Goal: Find specific page/section: Find specific page/section

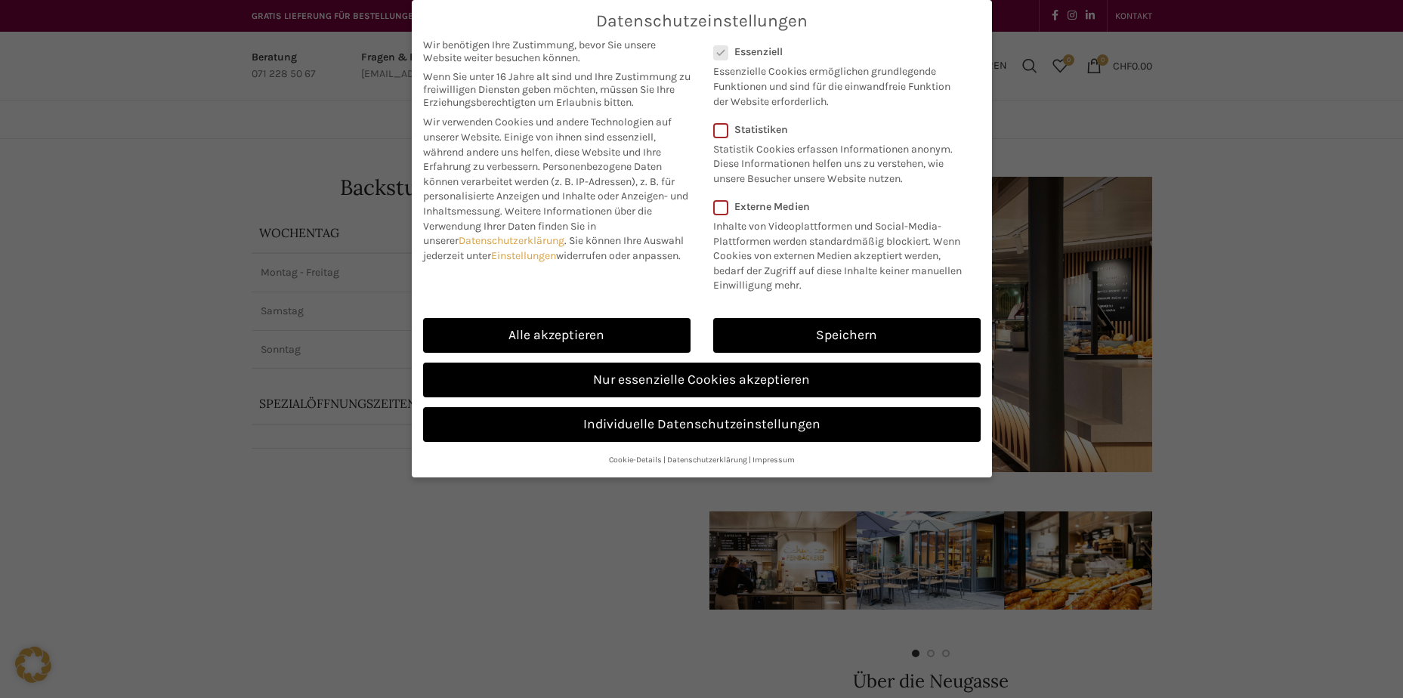
drag, startPoint x: 897, startPoint y: 316, endPoint x: 895, endPoint y: 323, distance: 7.9
click at [897, 317] on div "Speichern" at bounding box center [847, 335] width 290 height 45
click at [893, 329] on link "Speichern" at bounding box center [846, 335] width 267 height 35
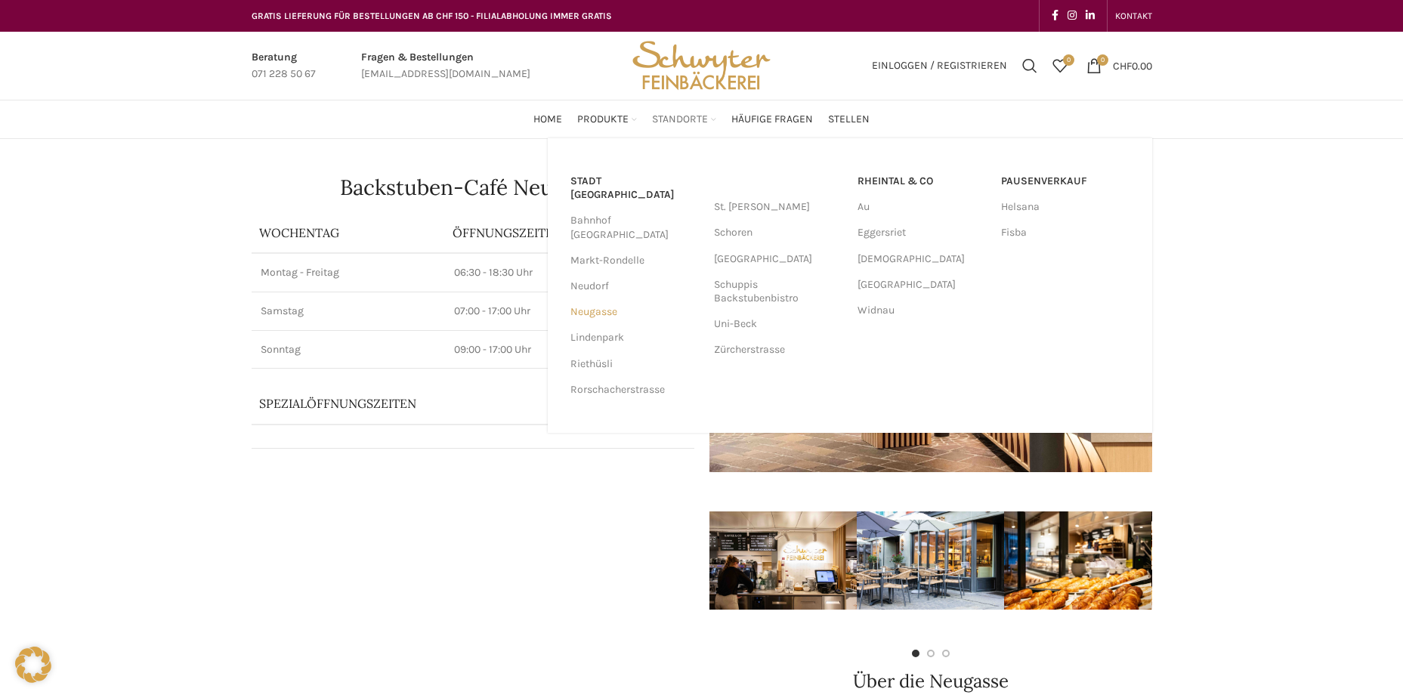
click at [589, 299] on link "Neugasse" at bounding box center [634, 312] width 128 height 26
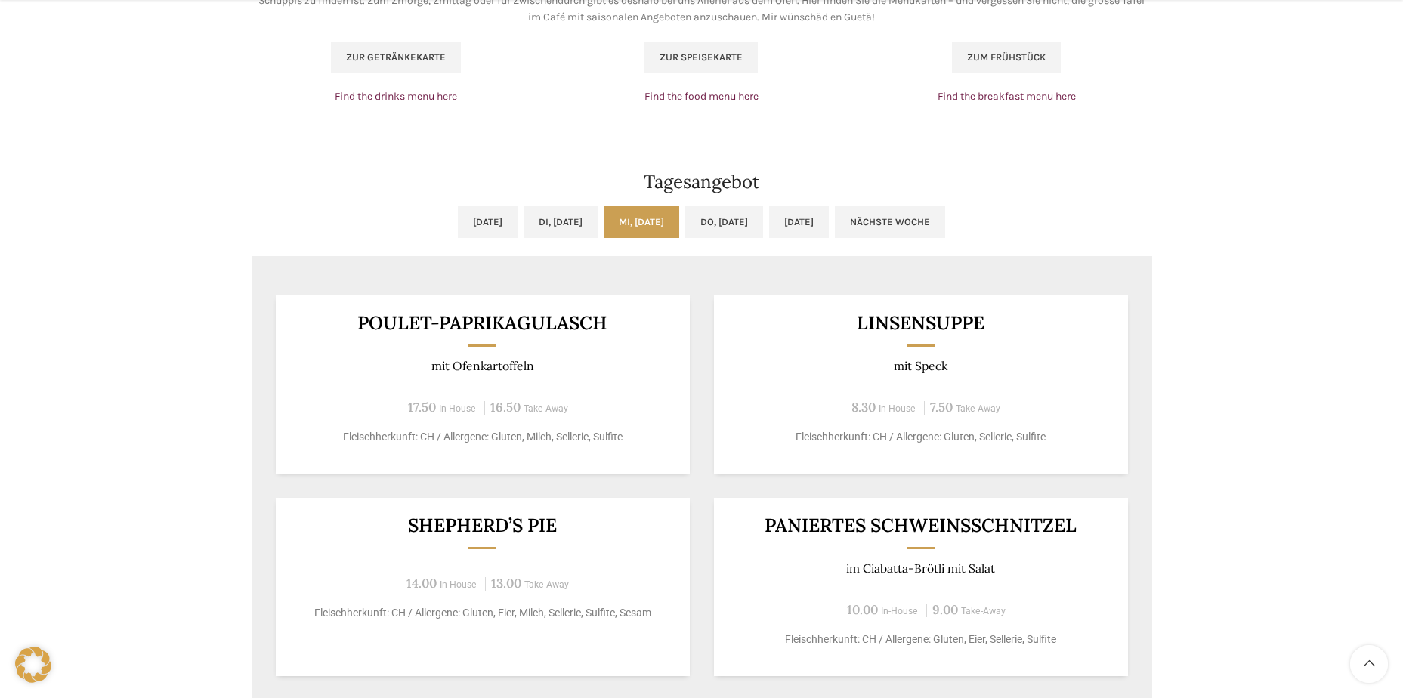
scroll to position [1133, 0]
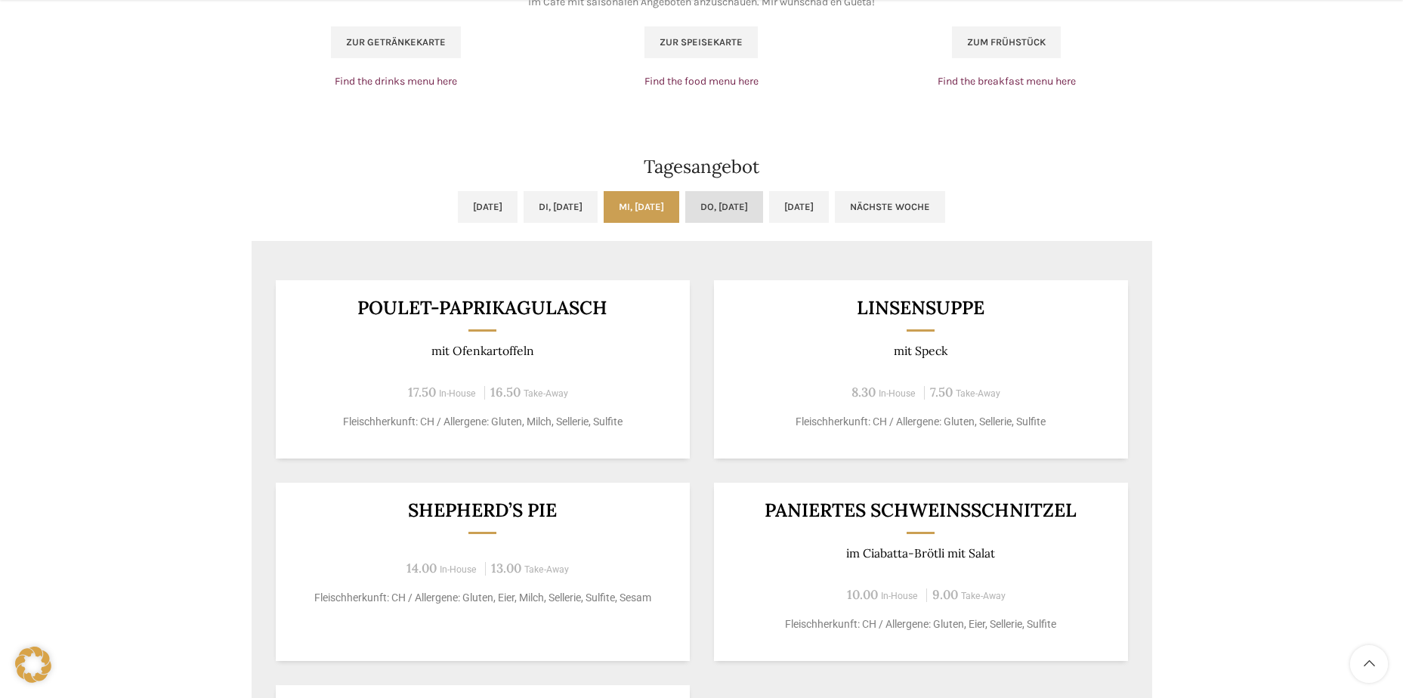
click at [732, 202] on link "Do, [DATE]" at bounding box center [724, 207] width 78 height 32
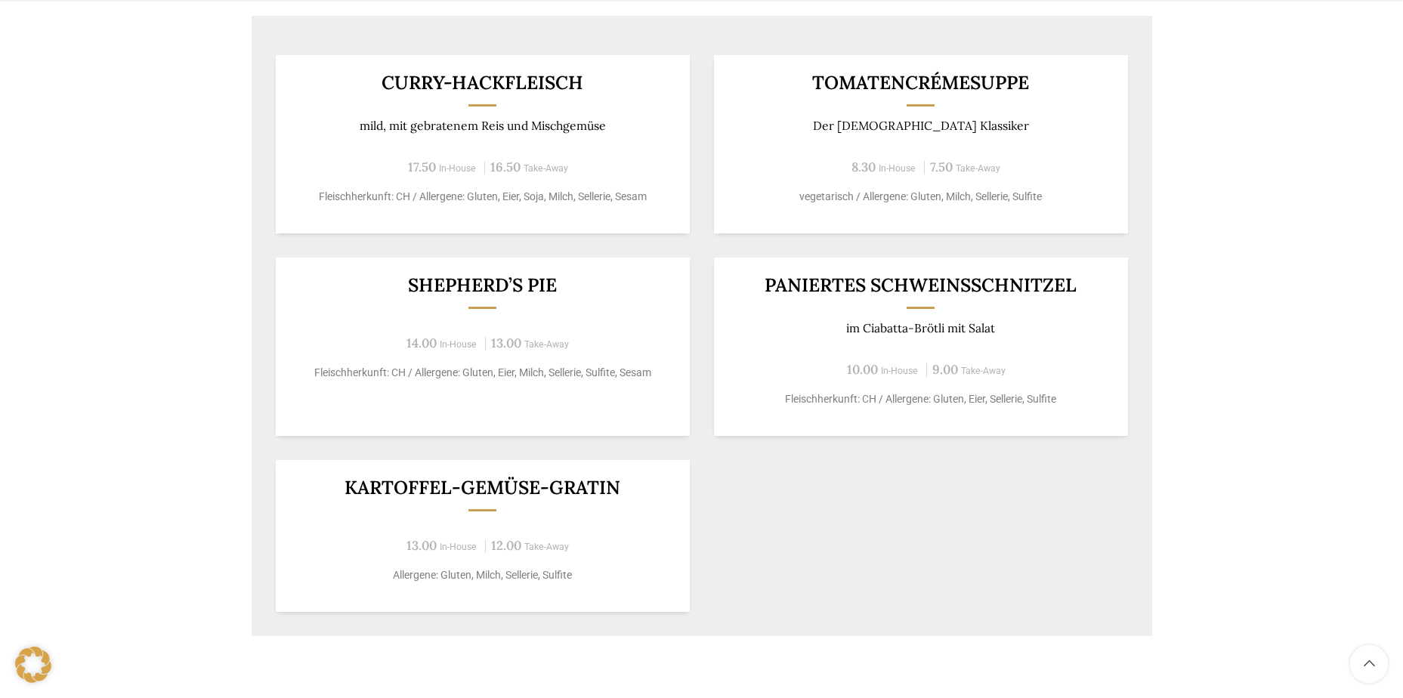
scroll to position [1435, 0]
